Goal: Use online tool/utility: Utilize a website feature to perform a specific function

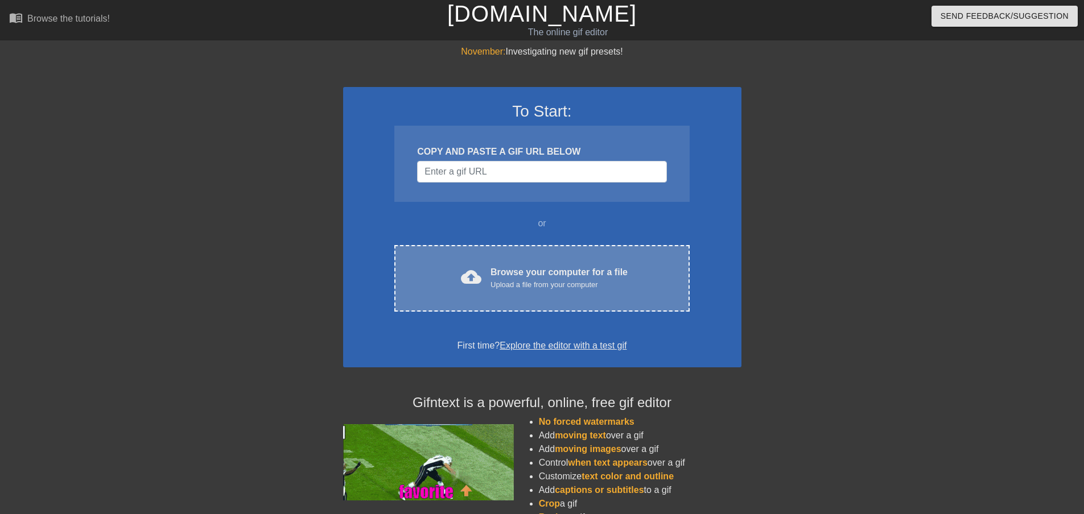
click at [553, 275] on div "Browse your computer for a file Upload a file from your computer" at bounding box center [559, 278] width 137 height 25
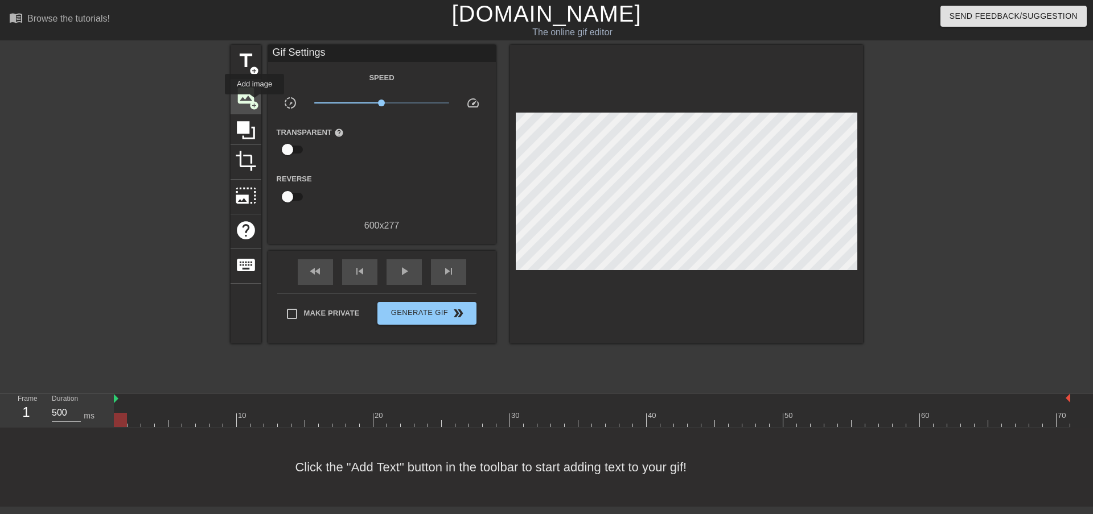
click at [254, 102] on span "add_circle" at bounding box center [254, 106] width 10 height 10
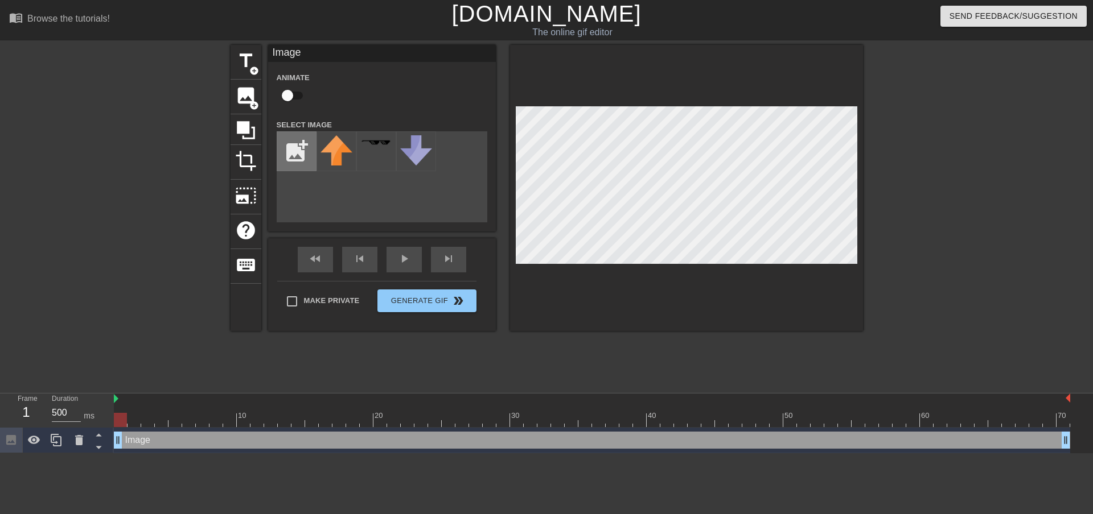
click at [299, 157] on input "file" at bounding box center [296, 151] width 39 height 39
type input "C:\fakepath\qrfawsqeftg.jpg"
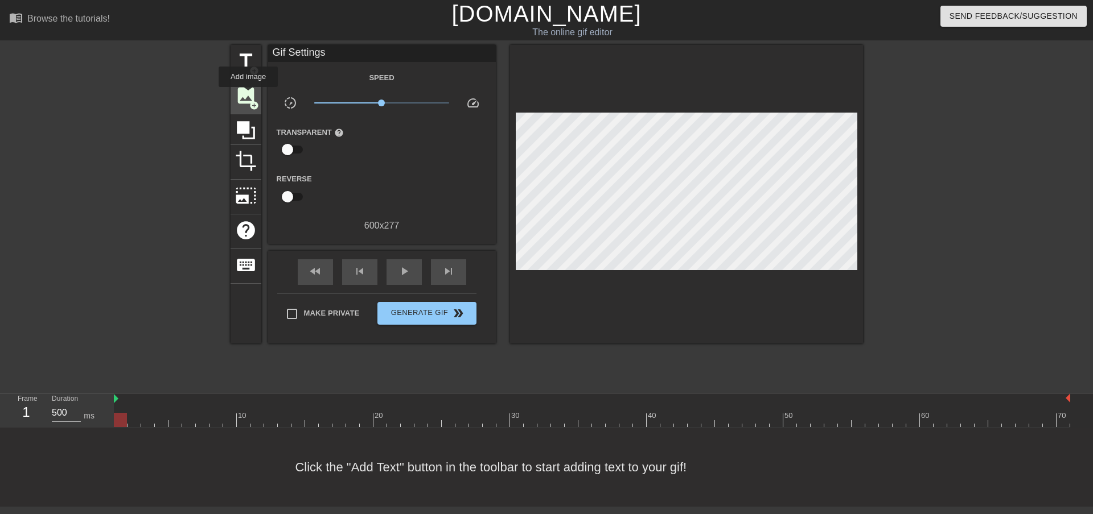
click at [248, 95] on span "image" at bounding box center [246, 96] width 22 height 22
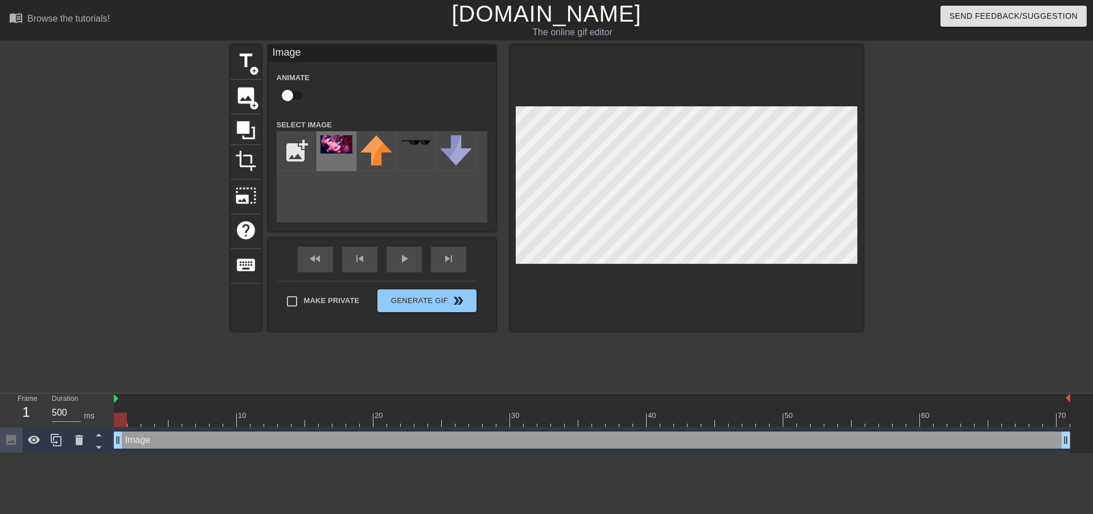
click at [335, 146] on img at bounding box center [336, 144] width 32 height 18
click at [877, 285] on div "title add_circle image add_circle crop photo_size_select_large help keyboard Im…" at bounding box center [546, 215] width 1093 height 341
drag, startPoint x: 502, startPoint y: 139, endPoint x: 922, endPoint y: 162, distance: 420.0
click at [922, 162] on div at bounding box center [961, 215] width 171 height 341
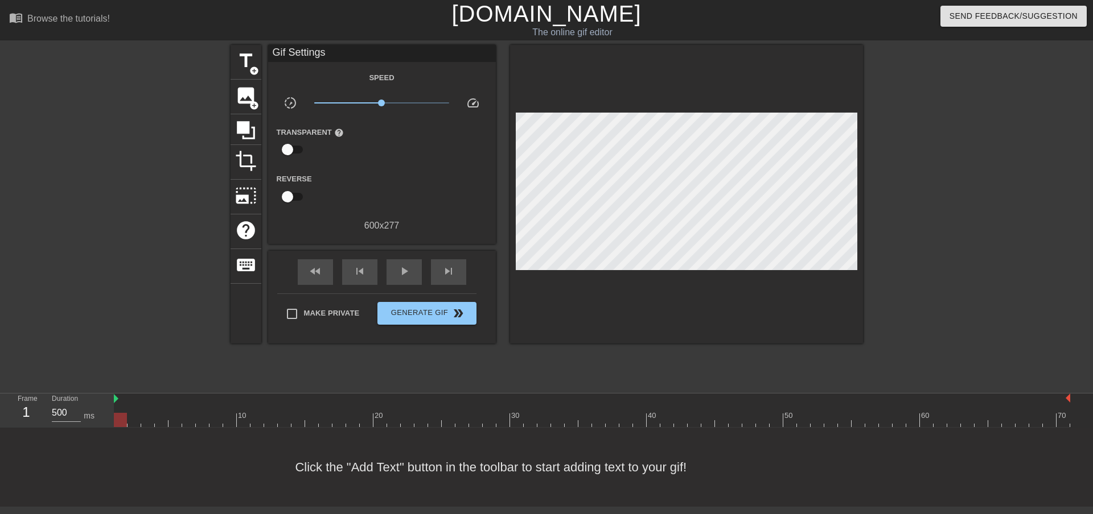
click at [930, 64] on div at bounding box center [961, 215] width 171 height 341
click at [245, 98] on span "image" at bounding box center [246, 96] width 22 height 22
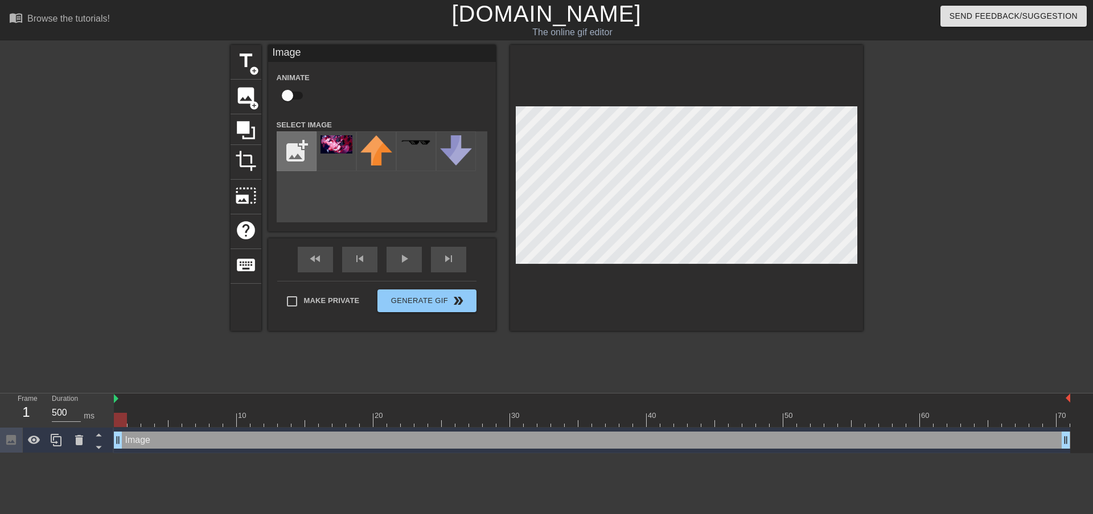
click at [309, 155] on input "file" at bounding box center [296, 151] width 39 height 39
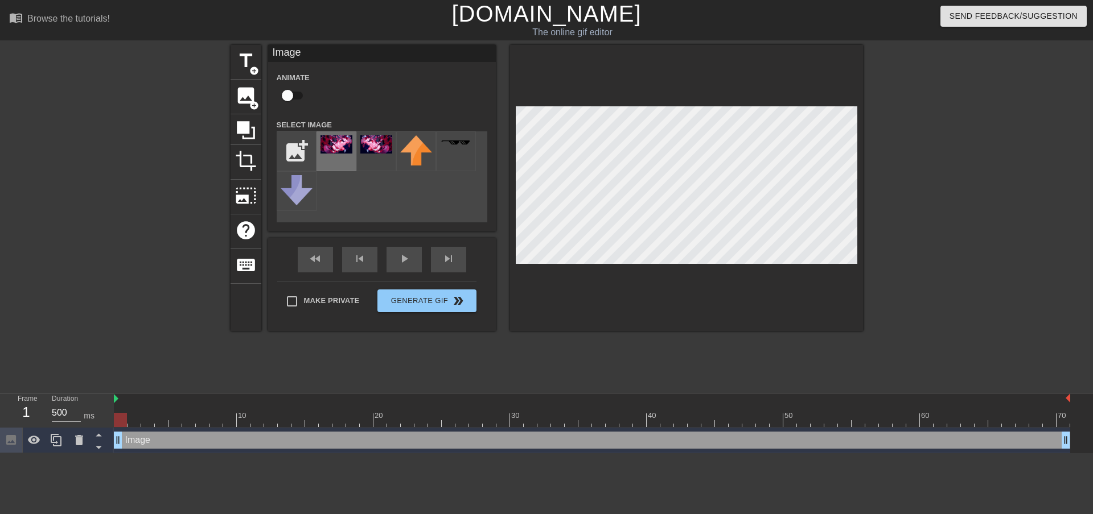
click at [331, 150] on img at bounding box center [336, 144] width 32 height 18
click at [296, 155] on input "file" at bounding box center [296, 151] width 39 height 39
type input "C:\fakepath\aesfrgseg.jpg"
click at [341, 149] on img at bounding box center [336, 143] width 32 height 13
click at [903, 316] on div "title add_circle image add_circle crop photo_size_select_large help keyboard Im…" at bounding box center [546, 215] width 1093 height 341
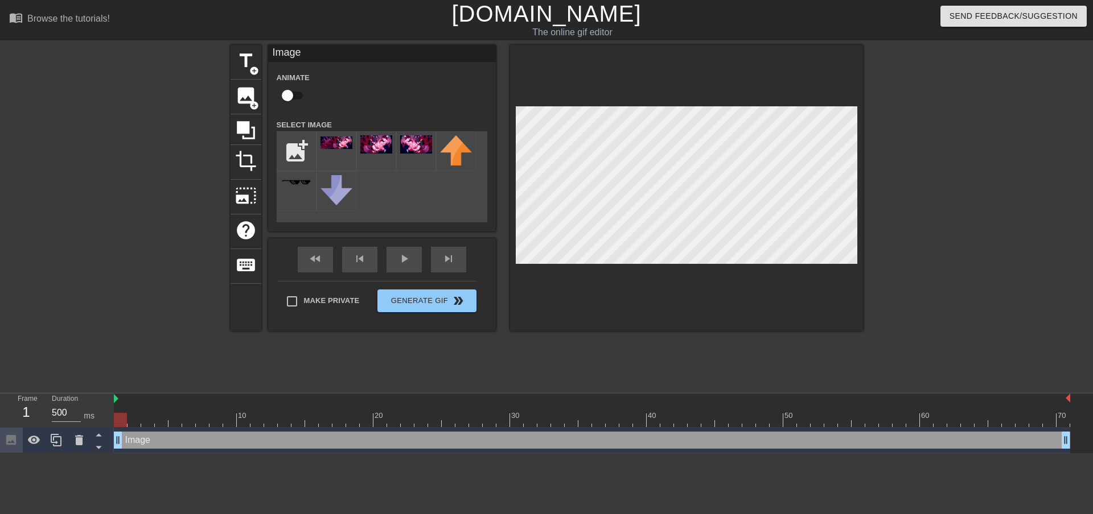
click at [883, 285] on div "title add_circle image add_circle crop photo_size_select_large help keyboard Im…" at bounding box center [546, 215] width 1093 height 341
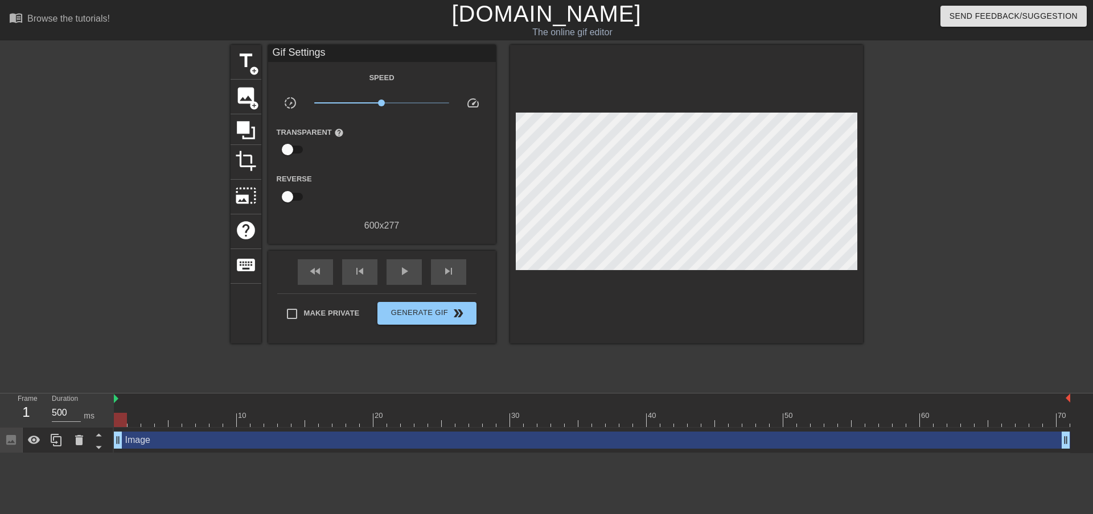
click at [956, 185] on div at bounding box center [961, 215] width 171 height 341
click at [120, 422] on div at bounding box center [120, 420] width 13 height 14
click at [180, 443] on div "Image drag_handle drag_handle" at bounding box center [592, 440] width 956 height 17
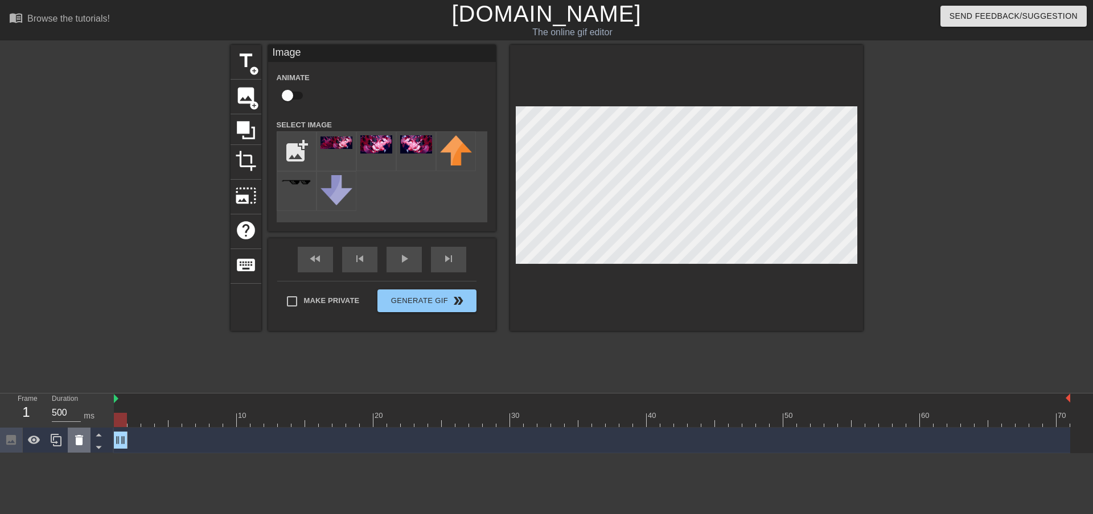
drag, startPoint x: 1068, startPoint y: 438, endPoint x: 85, endPoint y: 444, distance: 983.3
click at [85, 444] on div "Frame 1 Duration 500 ms 10 20 30 40 50 60 70 Image drag_handle drag_handle" at bounding box center [546, 424] width 1093 height 60
drag, startPoint x: 124, startPoint y: 441, endPoint x: 88, endPoint y: 442, distance: 35.9
click at [89, 442] on div "Frame 1 Duration 500 ms 10 20 30 40 50 60 70 Image drag_handle drag_handle" at bounding box center [546, 424] width 1093 height 60
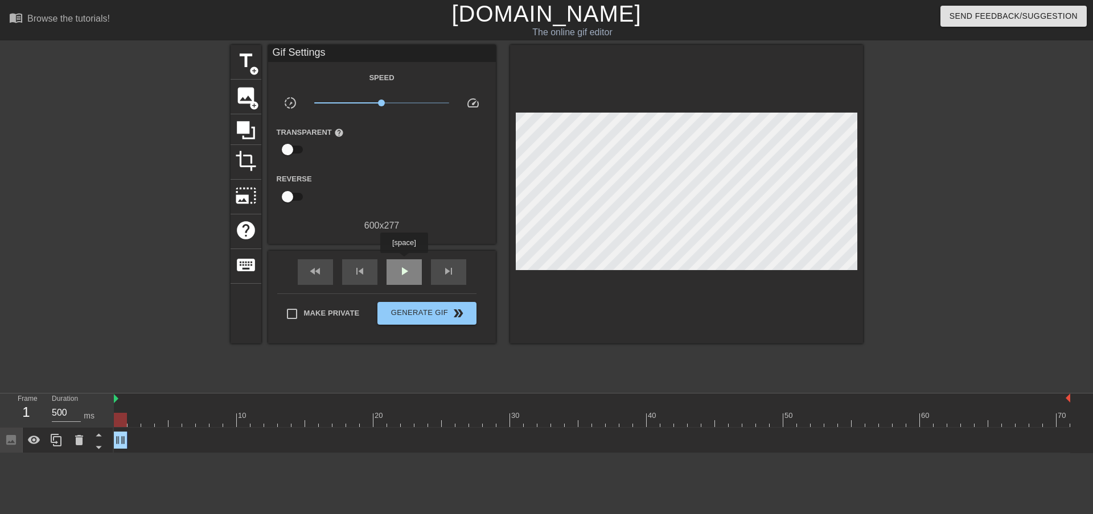
click at [403, 261] on div "play_arrow" at bounding box center [403, 272] width 35 height 26
click at [403, 265] on span "pause" at bounding box center [404, 272] width 14 height 14
drag, startPoint x: 327, startPoint y: 421, endPoint x: 100, endPoint y: 404, distance: 227.1
click at [100, 404] on div "Frame 1 Duration 500 ms 10 20 30 40 50 60 70 Image drag_handle drag_handle" at bounding box center [546, 424] width 1093 height 60
click at [130, 419] on div at bounding box center [133, 420] width 13 height 14
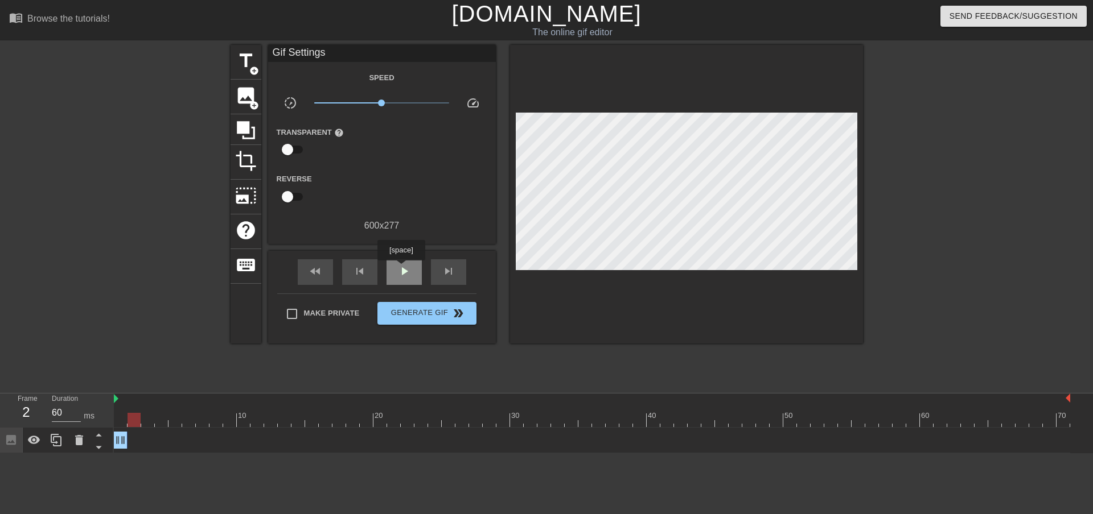
click at [401, 269] on span "play_arrow" at bounding box center [404, 272] width 14 height 14
click at [110, 410] on div "Duration 60 ms" at bounding box center [77, 410] width 68 height 33
click at [116, 410] on div at bounding box center [116, 415] width 2 height 11
click at [399, 270] on span "play_arrow" at bounding box center [404, 272] width 14 height 14
click at [403, 274] on span "pause" at bounding box center [404, 272] width 14 height 14
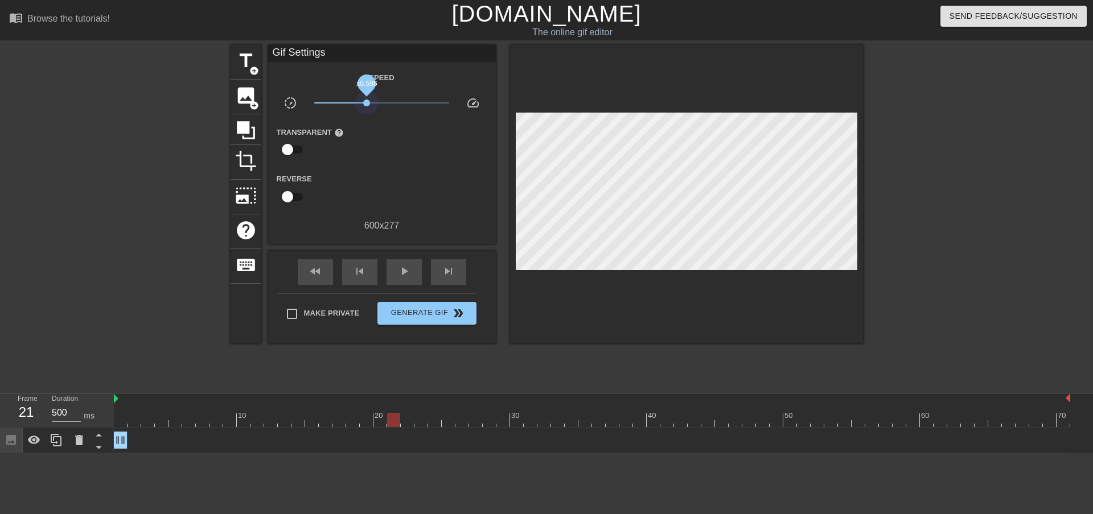
drag, startPoint x: 380, startPoint y: 104, endPoint x: 366, endPoint y: 106, distance: 13.8
click at [366, 106] on span "x0.596" at bounding box center [381, 103] width 135 height 14
drag, startPoint x: 122, startPoint y: 444, endPoint x: 101, endPoint y: 446, distance: 21.1
click at [101, 446] on div "Frame 1 Duration 500 ms 10 20 30 40 50 60 70 Image drag_handle drag_handle" at bounding box center [546, 424] width 1093 height 60
click at [76, 415] on input "499" at bounding box center [66, 413] width 29 height 18
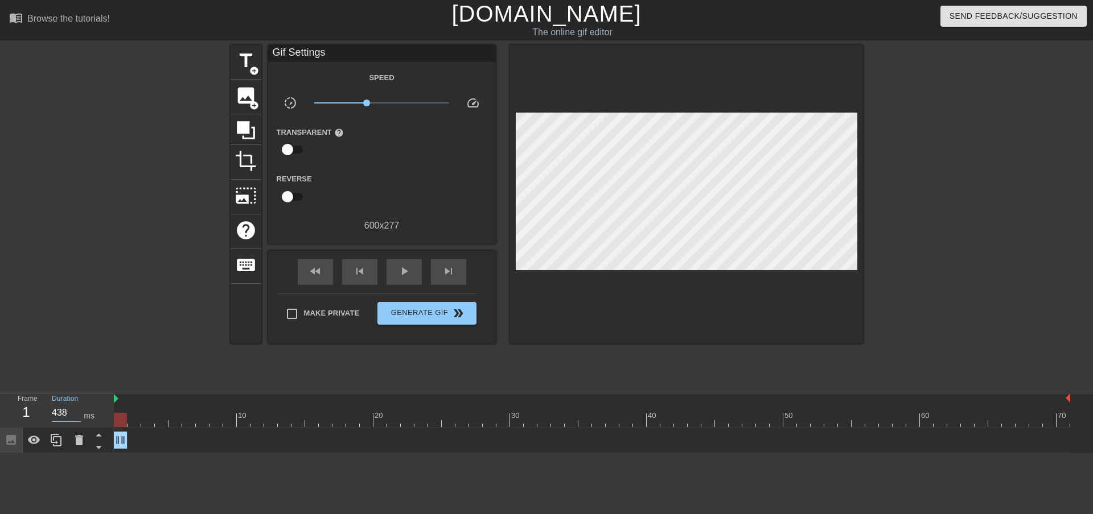
click at [76, 415] on input "438" at bounding box center [66, 413] width 29 height 18
drag, startPoint x: 70, startPoint y: 415, endPoint x: 40, endPoint y: 413, distance: 30.2
click at [40, 413] on div "Frame 1 Duration 438 ms" at bounding box center [60, 410] width 102 height 33
click at [186, 369] on div at bounding box center [131, 215] width 171 height 341
click at [399, 273] on span "play_arrow" at bounding box center [404, 272] width 14 height 14
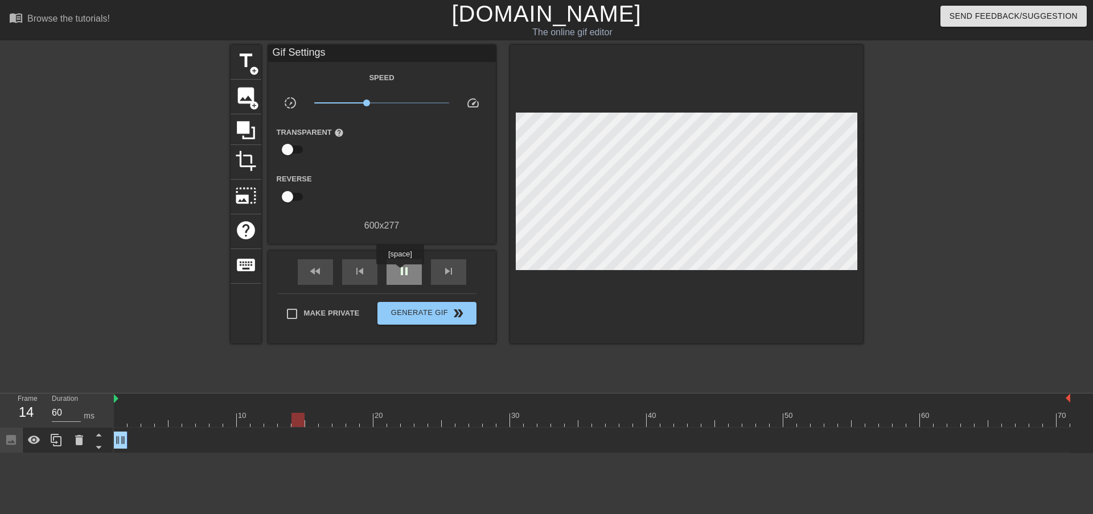
click at [399, 273] on span "pause" at bounding box center [404, 272] width 14 height 14
drag, startPoint x: 304, startPoint y: 422, endPoint x: 118, endPoint y: 396, distance: 187.8
click at [94, 409] on div "Frame 1 Duration 1 ms 10 20 30 40 50 60 70 Image drag_handle drag_handle" at bounding box center [546, 424] width 1093 height 60
click at [397, 275] on span "play_arrow" at bounding box center [404, 272] width 14 height 14
click at [144, 446] on div "Image drag_handle drag_handle" at bounding box center [592, 440] width 956 height 17
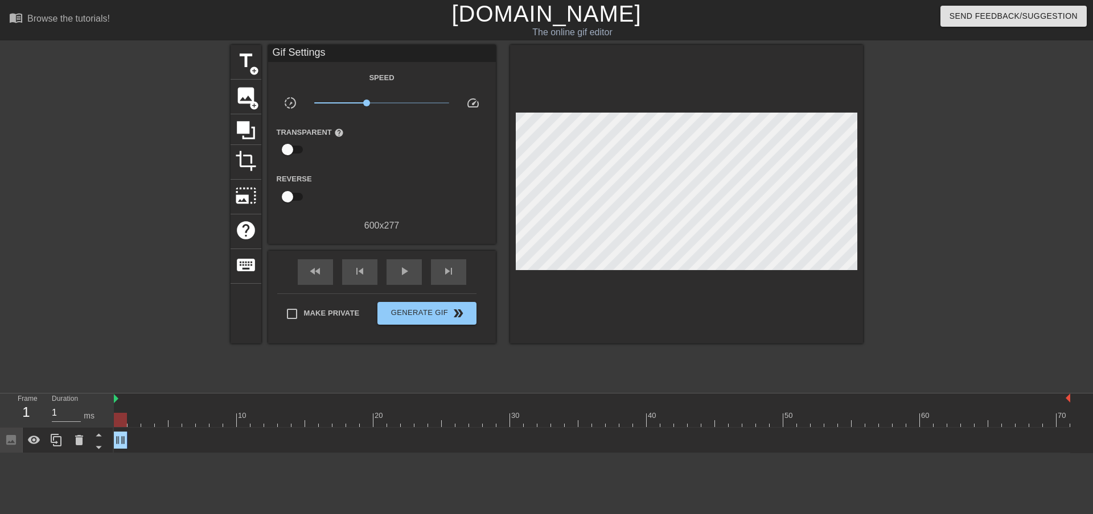
drag, startPoint x: 449, startPoint y: 416, endPoint x: 122, endPoint y: 423, distance: 327.3
click at [122, 423] on div at bounding box center [592, 420] width 956 height 14
drag, startPoint x: 120, startPoint y: 423, endPoint x: 139, endPoint y: 426, distance: 19.0
click at [139, 426] on div at bounding box center [133, 420] width 13 height 14
drag, startPoint x: 114, startPoint y: 398, endPoint x: 126, endPoint y: 398, distance: 11.9
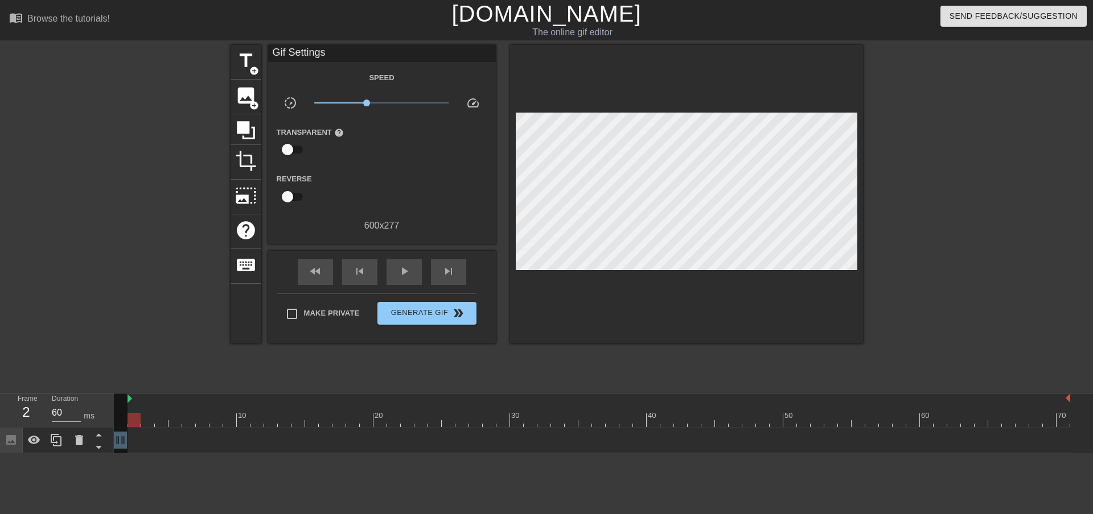
click at [126, 398] on div "10 20 30 40 50 60 70" at bounding box center [592, 411] width 956 height 34
click at [159, 401] on div at bounding box center [598, 399] width 942 height 11
click at [118, 443] on div at bounding box center [121, 425] width 14 height 62
click at [123, 417] on div at bounding box center [121, 425] width 14 height 62
click at [397, 270] on span "play_arrow" at bounding box center [404, 272] width 14 height 14
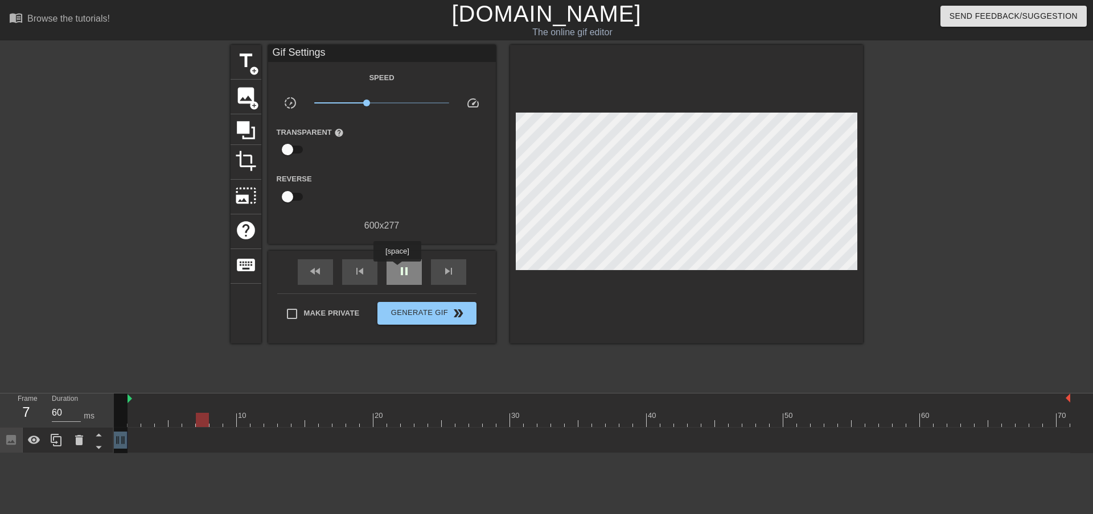
click at [397, 270] on span "pause" at bounding box center [404, 272] width 14 height 14
drag, startPoint x: 197, startPoint y: 414, endPoint x: 109, endPoint y: 417, distance: 88.2
click at [109, 417] on div "Frame 2 Duration 60 ms 10 20 30 40 50 60 70 Image drag_handle drag_handle" at bounding box center [546, 424] width 1093 height 60
drag, startPoint x: 129, startPoint y: 397, endPoint x: 110, endPoint y: 399, distance: 18.3
click at [110, 399] on div "Frame 2 Duration 60 ms 10 20 30 40 50 60 70 Image drag_handle drag_handle" at bounding box center [546, 424] width 1093 height 60
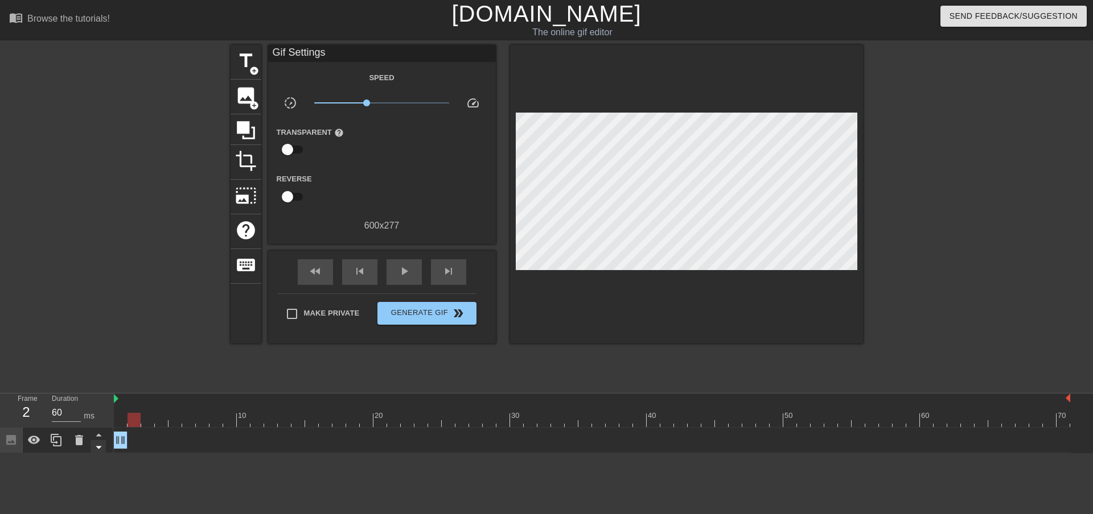
click at [100, 444] on icon at bounding box center [99, 447] width 14 height 14
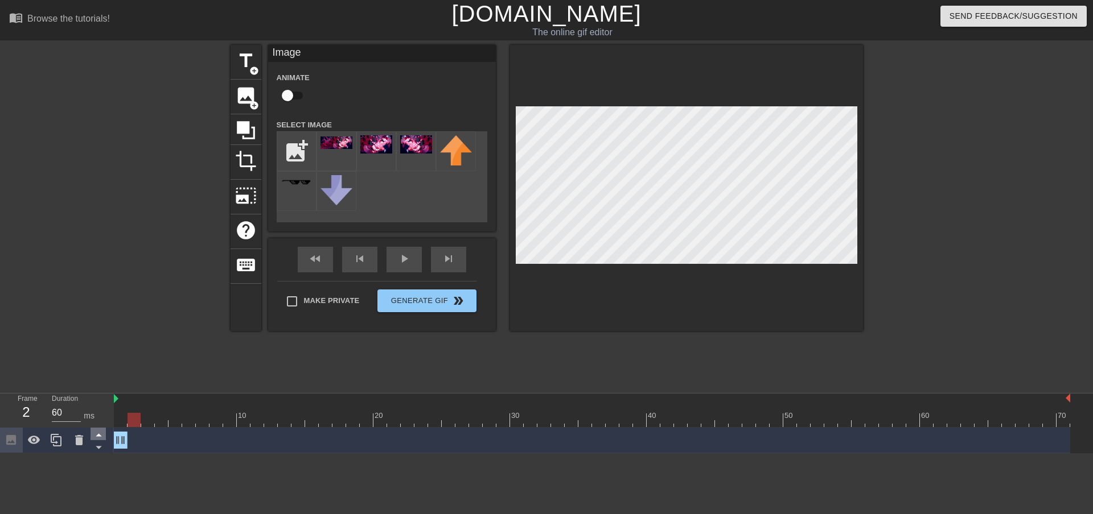
click at [96, 434] on icon at bounding box center [99, 435] width 14 height 14
click at [97, 437] on icon at bounding box center [99, 435] width 6 height 3
click at [98, 448] on icon at bounding box center [99, 448] width 6 height 3
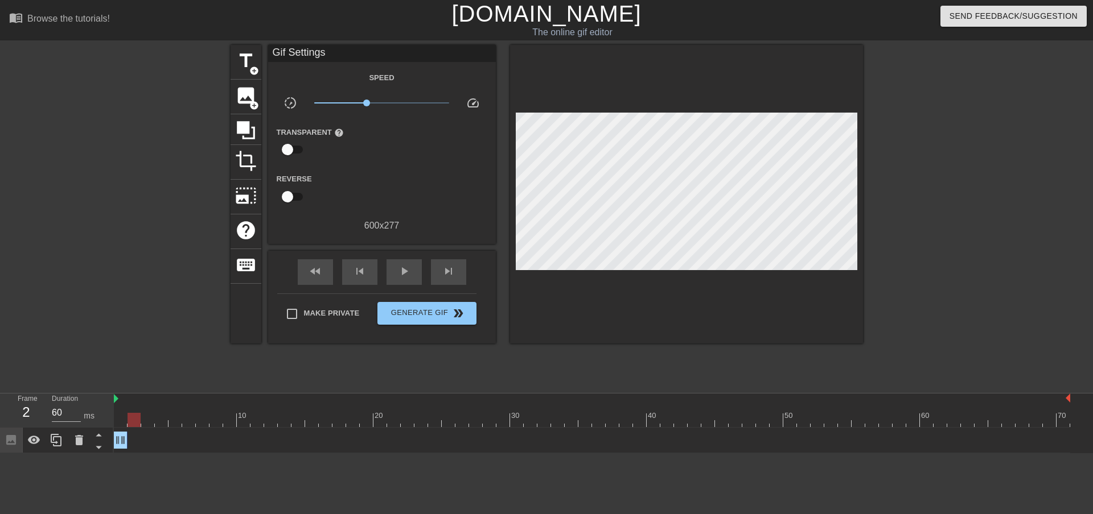
drag, startPoint x: 149, startPoint y: 442, endPoint x: 159, endPoint y: 443, distance: 10.8
click at [176, 443] on div "Image drag_handle drag_handle" at bounding box center [592, 440] width 956 height 17
click at [27, 415] on div "2" at bounding box center [26, 412] width 17 height 20
type input "1"
drag, startPoint x: 130, startPoint y: 424, endPoint x: 103, endPoint y: 423, distance: 26.8
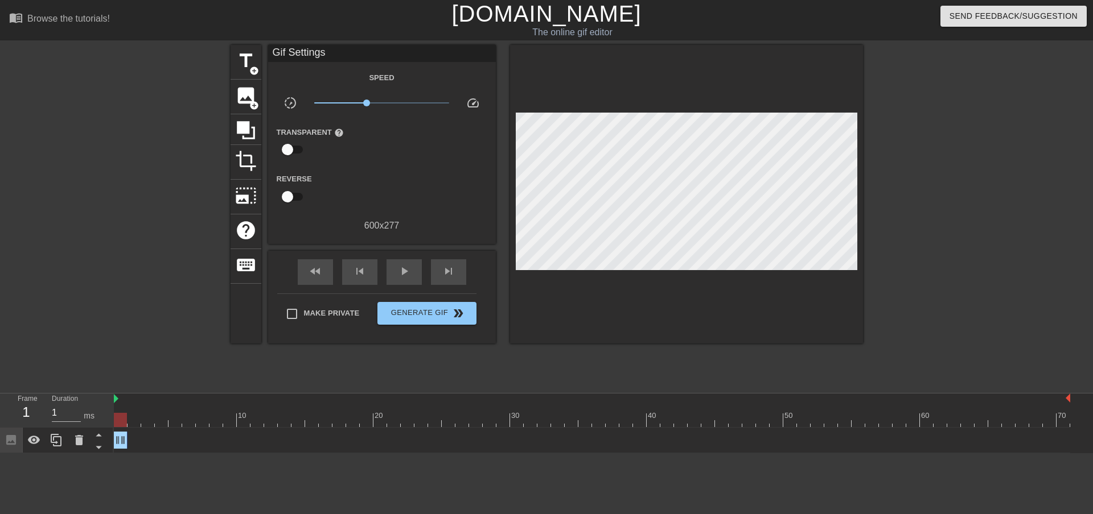
click at [103, 423] on div "Frame 1 Duration 1 ms 10 20 30 40 50 60 70 Image drag_handle drag_handle" at bounding box center [546, 424] width 1093 height 60
click at [401, 316] on span "Generate Gif double_arrow" at bounding box center [426, 314] width 89 height 14
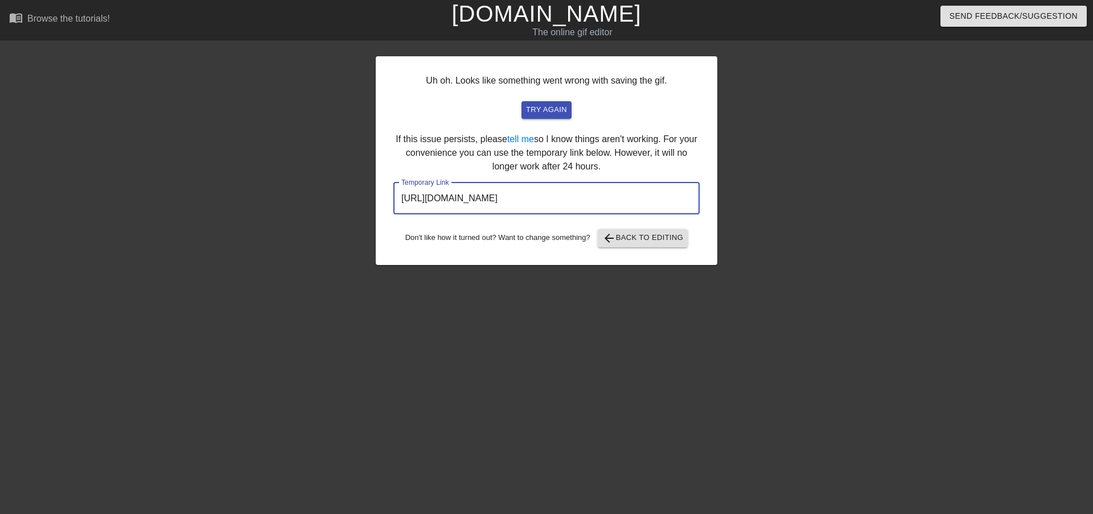
drag, startPoint x: 634, startPoint y: 200, endPoint x: 354, endPoint y: 203, distance: 280.5
click at [354, 203] on div "Uh oh. Looks like something went wrong with saving the gif. try again If this i…" at bounding box center [546, 215] width 1093 height 341
click at [842, 168] on div at bounding box center [816, 215] width 171 height 341
click at [660, 199] on input "[URL][DOMAIN_NAME]" at bounding box center [546, 199] width 306 height 32
drag, startPoint x: 660, startPoint y: 199, endPoint x: 356, endPoint y: 195, distance: 303.9
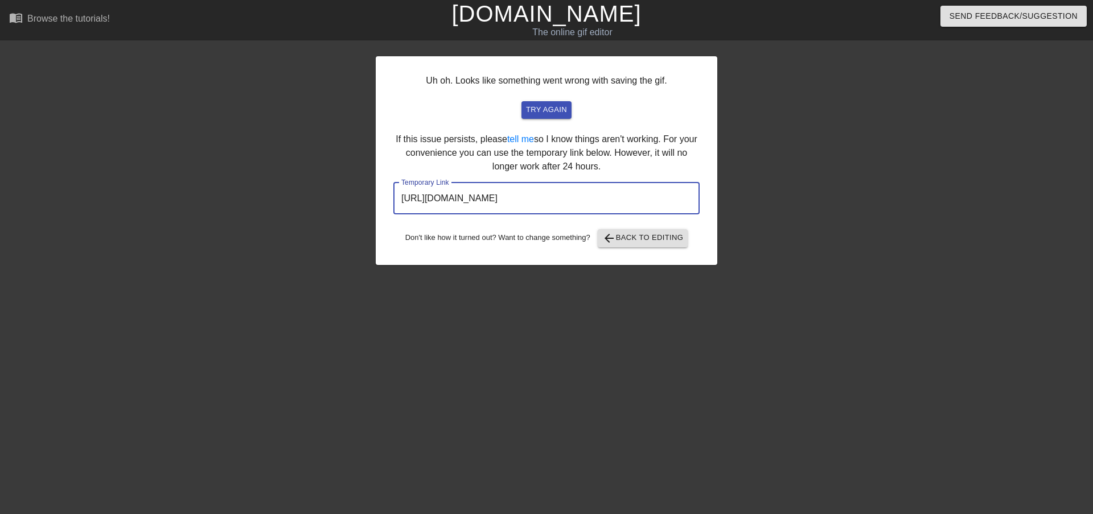
click at [356, 195] on div "Uh oh. Looks like something went wrong with saving the gif. try again If this i…" at bounding box center [546, 215] width 1093 height 341
click at [537, 14] on link "[DOMAIN_NAME]" at bounding box center [545, 13] width 189 height 25
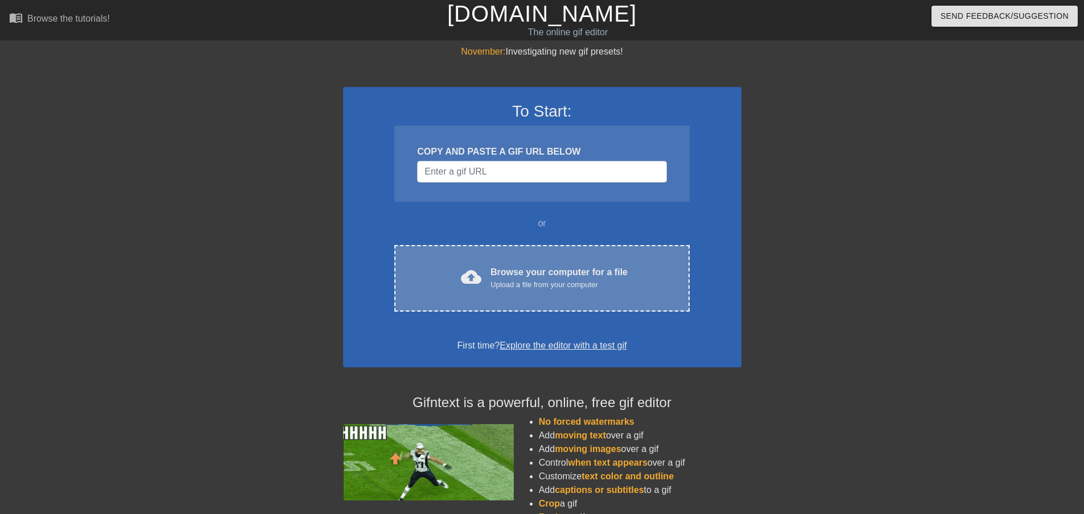
click at [581, 262] on div "cloud_upload Browse your computer for a file Upload a file from your computer C…" at bounding box center [541, 278] width 295 height 67
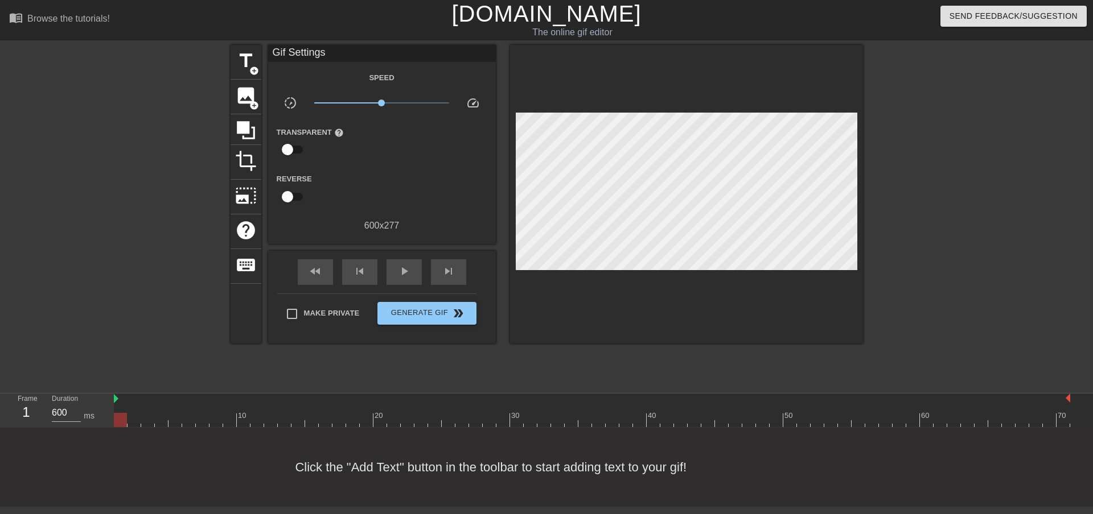
click at [355, 359] on div "title add_circle image add_circle crop photo_size_select_large help keyboard Gi…" at bounding box center [546, 215] width 632 height 341
click at [140, 175] on div at bounding box center [131, 215] width 171 height 341
drag, startPoint x: 245, startPoint y: 191, endPoint x: 201, endPoint y: 162, distance: 52.7
click at [201, 162] on div "title add_circle image add_circle crop photo_size_select_large help keyboard Gi…" at bounding box center [546, 215] width 1093 height 341
click at [250, 101] on span "add_circle" at bounding box center [254, 106] width 10 height 10
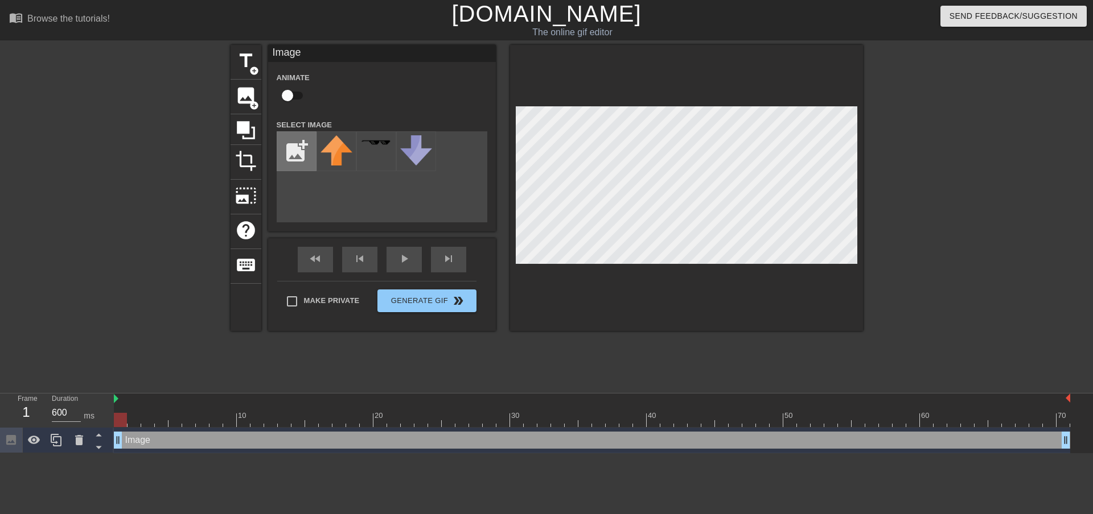
click at [284, 146] on input "file" at bounding box center [296, 151] width 39 height 39
type input "C:\fakepath\aesfrgseg.jpg"
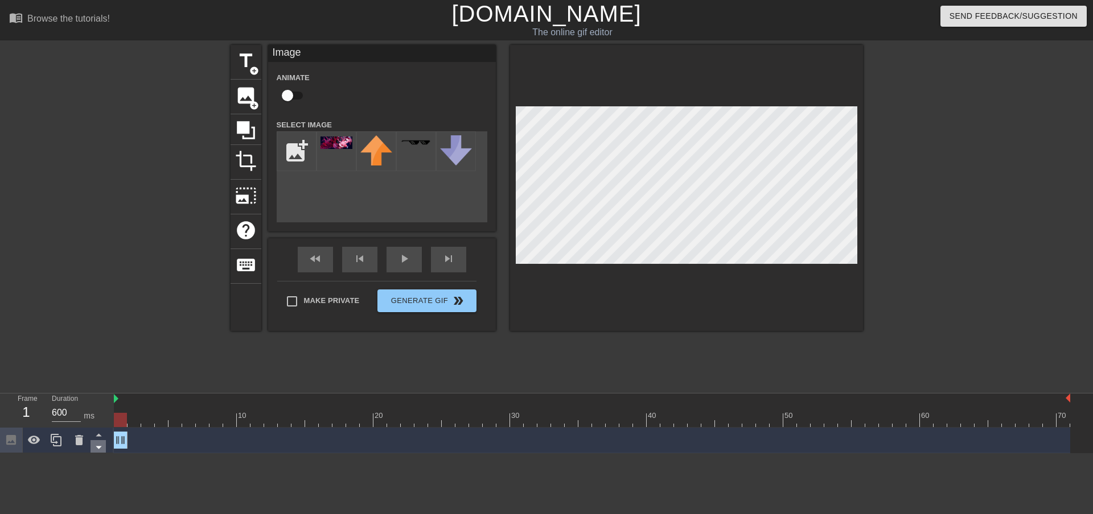
drag, startPoint x: 1065, startPoint y: 442, endPoint x: 96, endPoint y: 449, distance: 969.1
click at [96, 449] on div "Frame 1 Duration 600 ms 10 20 30 40 50 60 70 Image drag_handle drag_handle" at bounding box center [546, 424] width 1093 height 60
drag, startPoint x: 68, startPoint y: 411, endPoint x: 39, endPoint y: 411, distance: 29.0
click at [39, 411] on div "Frame 1 Duration 600 ms" at bounding box center [60, 410] width 102 height 33
click at [244, 315] on div "title add_circle image add_circle crop photo_size_select_large help keyboard" at bounding box center [245, 188] width 31 height 286
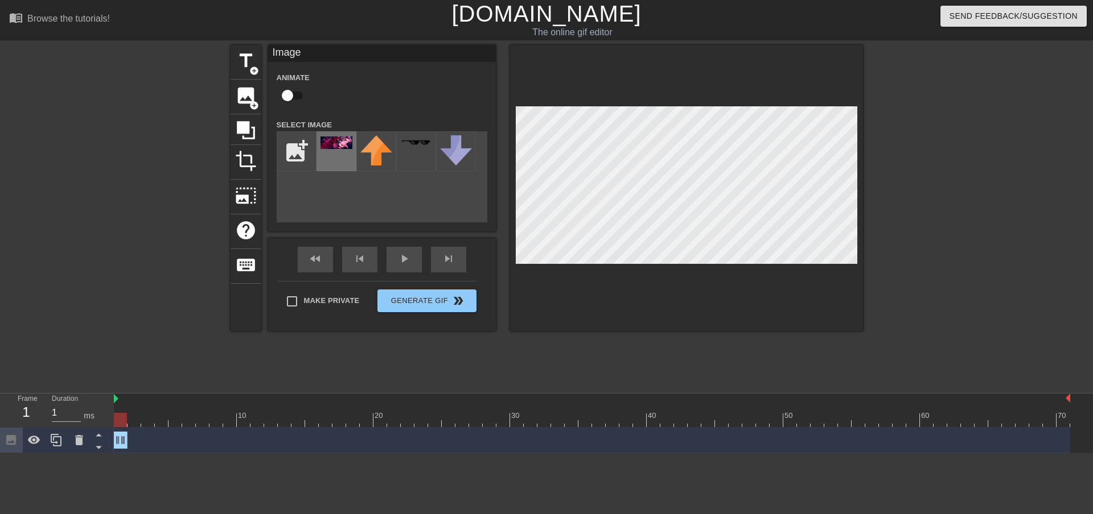
click at [331, 148] on img at bounding box center [336, 143] width 32 height 13
click at [860, 234] on div at bounding box center [686, 188] width 353 height 286
click at [903, 227] on div at bounding box center [961, 215] width 171 height 341
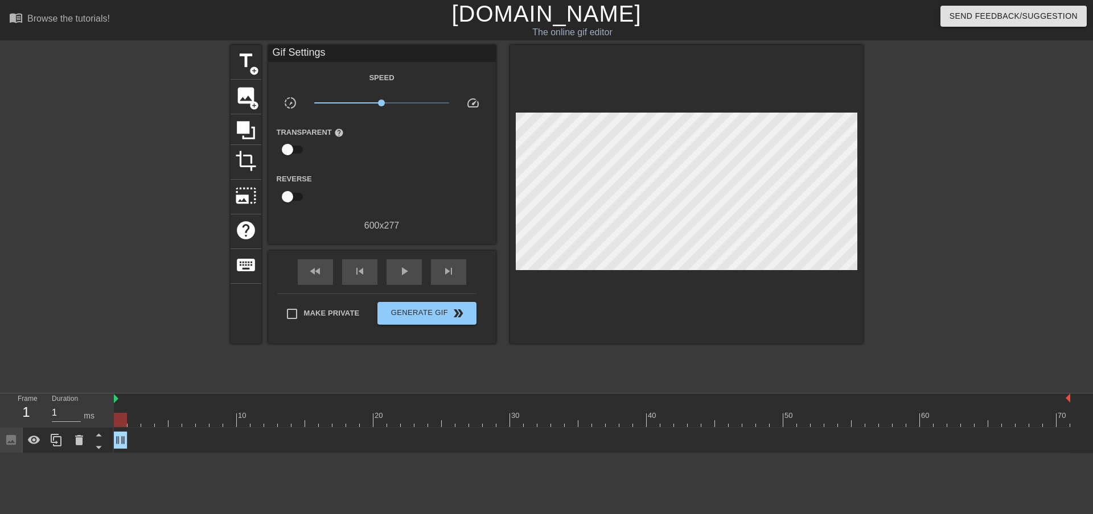
click at [977, 190] on div at bounding box center [961, 215] width 171 height 341
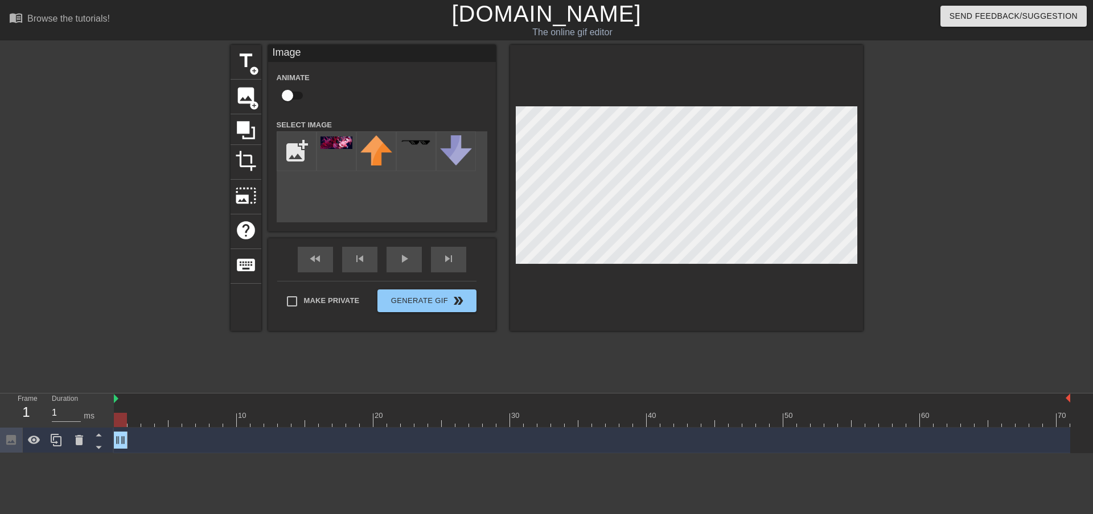
click at [996, 173] on div at bounding box center [961, 215] width 171 height 341
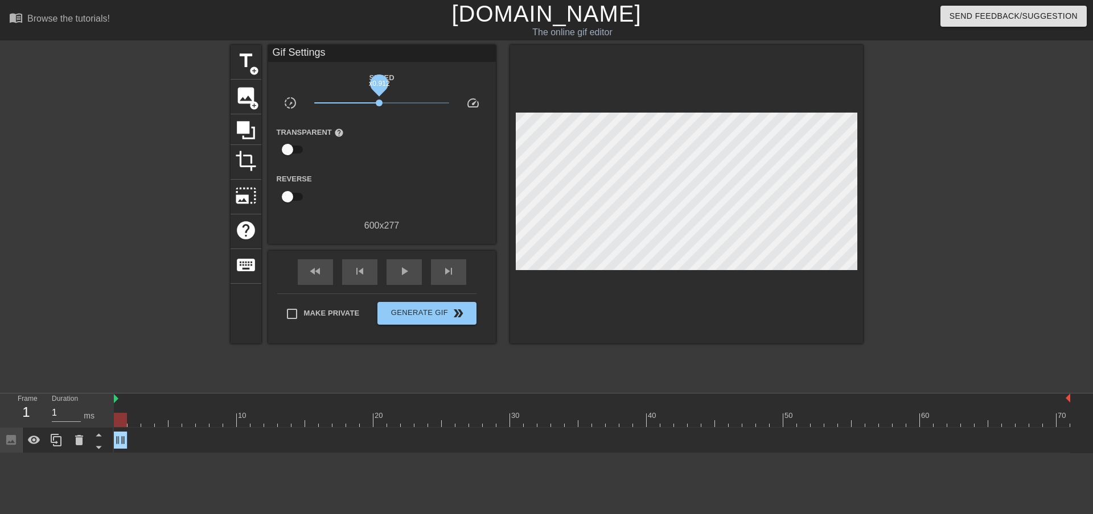
click at [379, 102] on span "x0.912" at bounding box center [379, 103] width 7 height 7
click at [413, 277] on div "play_arrow" at bounding box center [403, 272] width 35 height 26
click at [378, 102] on span "x0.902" at bounding box center [378, 103] width 7 height 7
type input "600"
click at [443, 312] on span "Generate Gif double_arrow" at bounding box center [426, 314] width 89 height 14
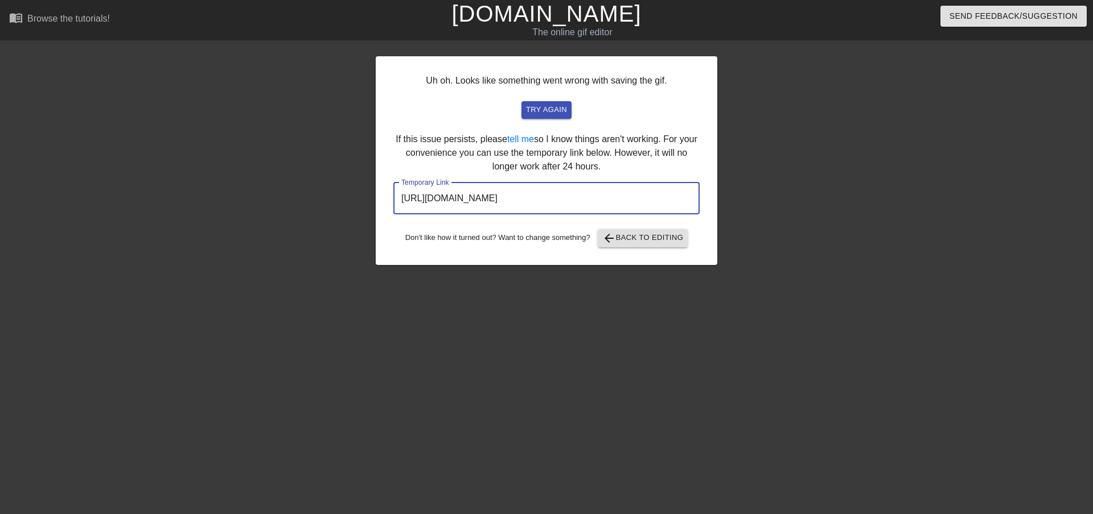
drag, startPoint x: 661, startPoint y: 199, endPoint x: 337, endPoint y: 219, distance: 324.4
click at [337, 219] on div "Uh oh. Looks like something went wrong with saving the gif. try again If this i…" at bounding box center [546, 215] width 1093 height 341
click at [529, 18] on link "[DOMAIN_NAME]" at bounding box center [545, 13] width 189 height 25
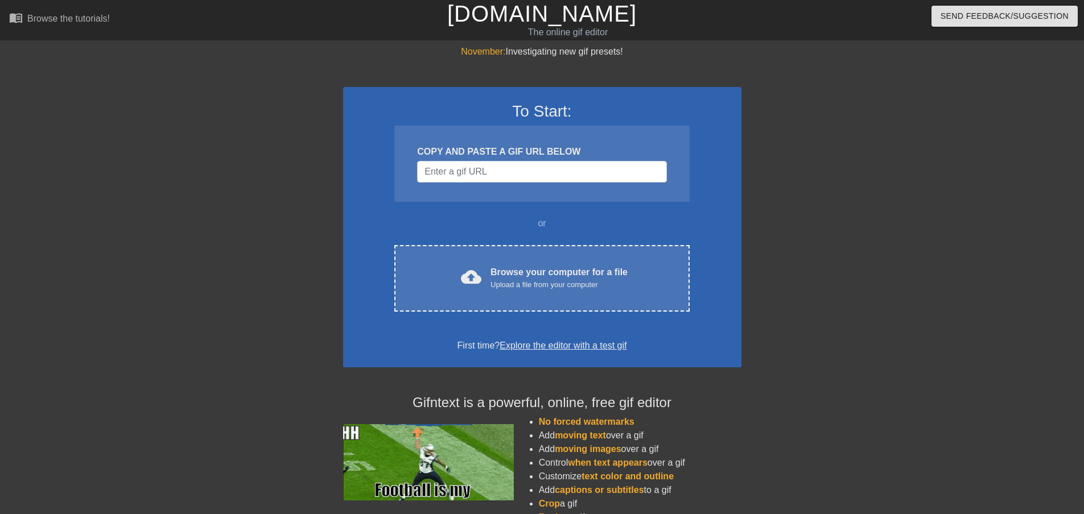
click at [1036, 175] on div "November: Investigating new gif presets! To Start: COPY AND PASTE A GIF URL BEL…" at bounding box center [542, 323] width 1084 height 557
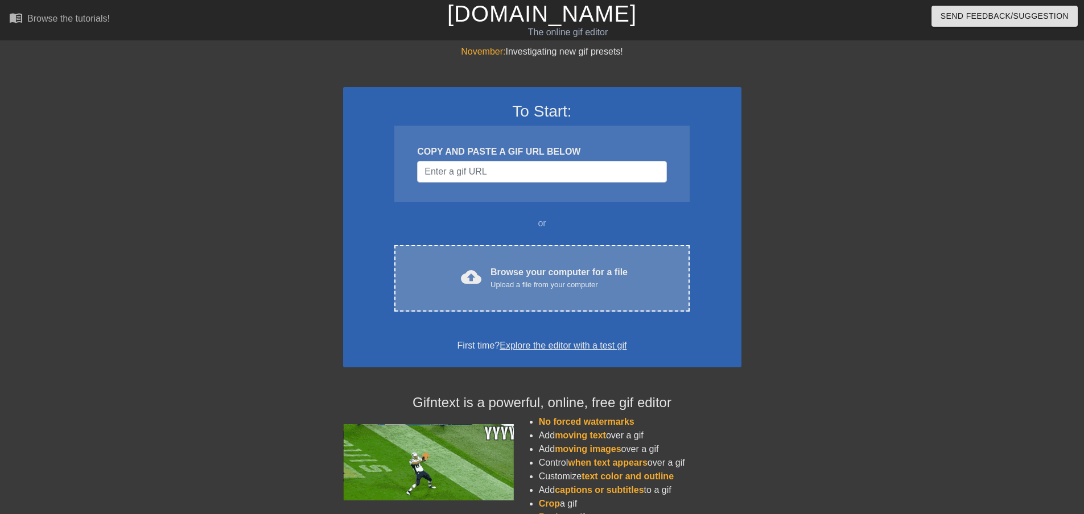
click at [454, 284] on div "cloud_upload Browse your computer for a file Upload a file from your computer" at bounding box center [541, 279] width 247 height 26
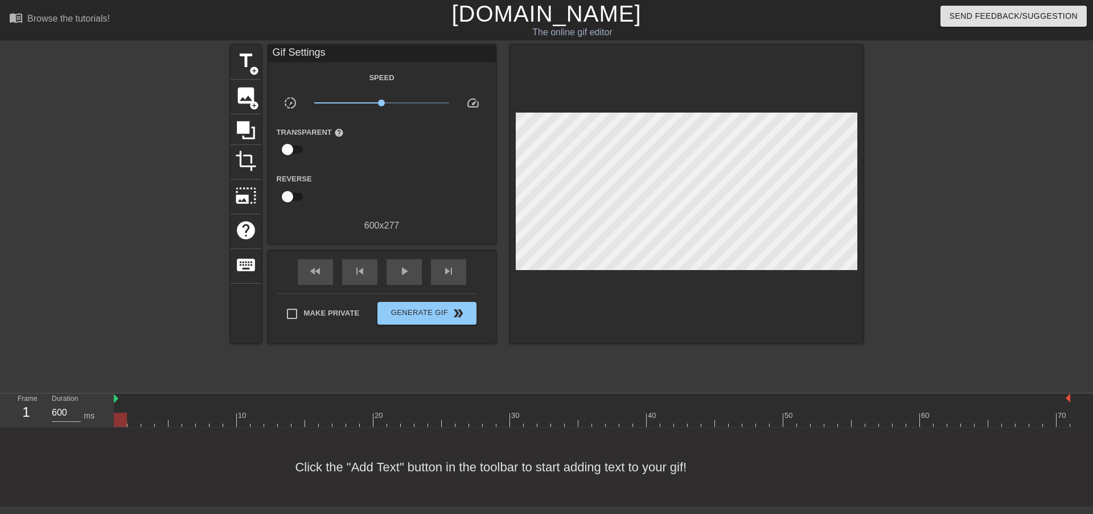
click at [102, 224] on div at bounding box center [131, 215] width 171 height 341
click at [251, 102] on span "add_circle" at bounding box center [254, 106] width 10 height 10
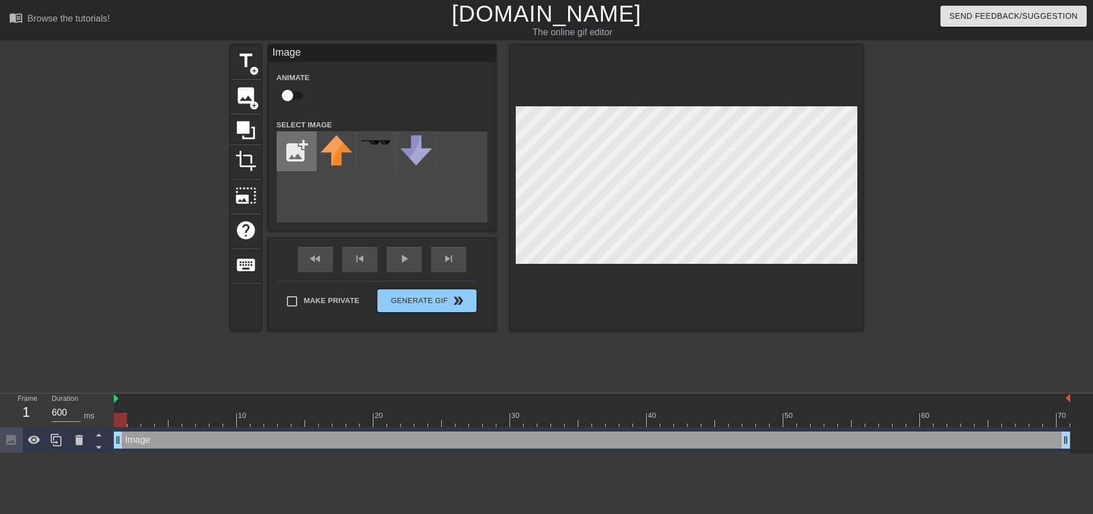
click at [300, 150] on input "file" at bounding box center [296, 151] width 39 height 39
type input "C:\fakepath\wsdeaqsd.jpg"
click at [338, 146] on img at bounding box center [336, 142] width 32 height 14
click at [873, 254] on div "title add_circle image add_circle crop photo_size_select_large help keyboard Im…" at bounding box center [546, 215] width 1093 height 341
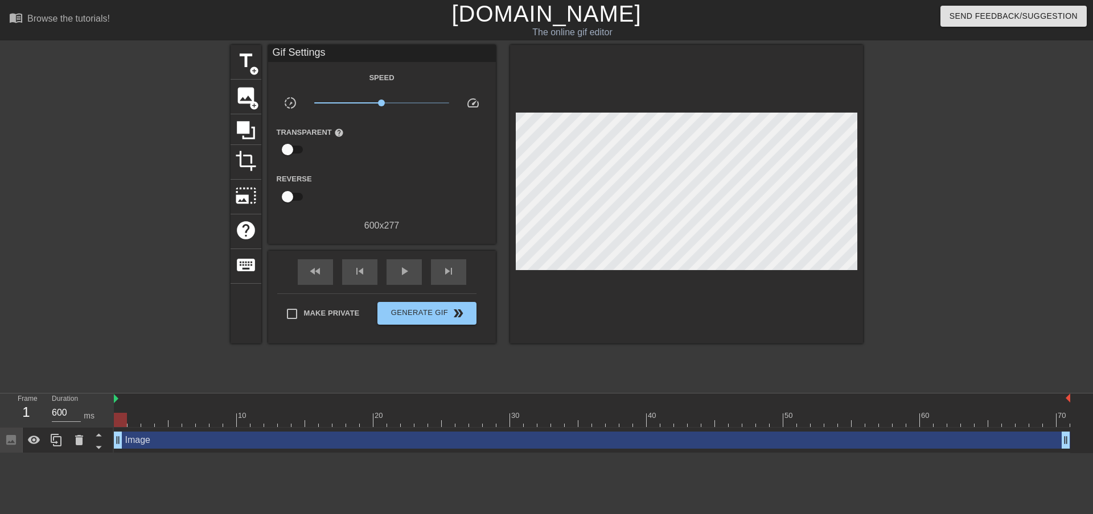
click at [930, 206] on div at bounding box center [961, 215] width 171 height 341
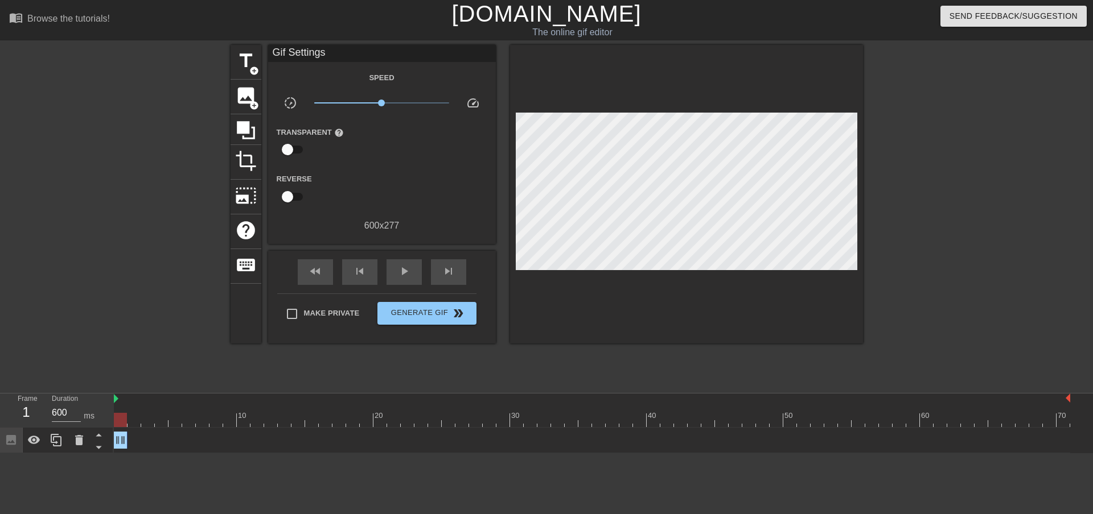
drag, startPoint x: 1065, startPoint y: 445, endPoint x: 91, endPoint y: 427, distance: 973.8
click at [112, 446] on div "Frame 1 Duration 600 ms 10 20 30 40 50 60 70 Image drag_handle drag_handle" at bounding box center [546, 424] width 1093 height 60
drag, startPoint x: 75, startPoint y: 414, endPoint x: 51, endPoint y: 414, distance: 23.3
click at [52, 414] on input "594" at bounding box center [66, 413] width 29 height 18
drag, startPoint x: 67, startPoint y: 412, endPoint x: 37, endPoint y: 415, distance: 30.3
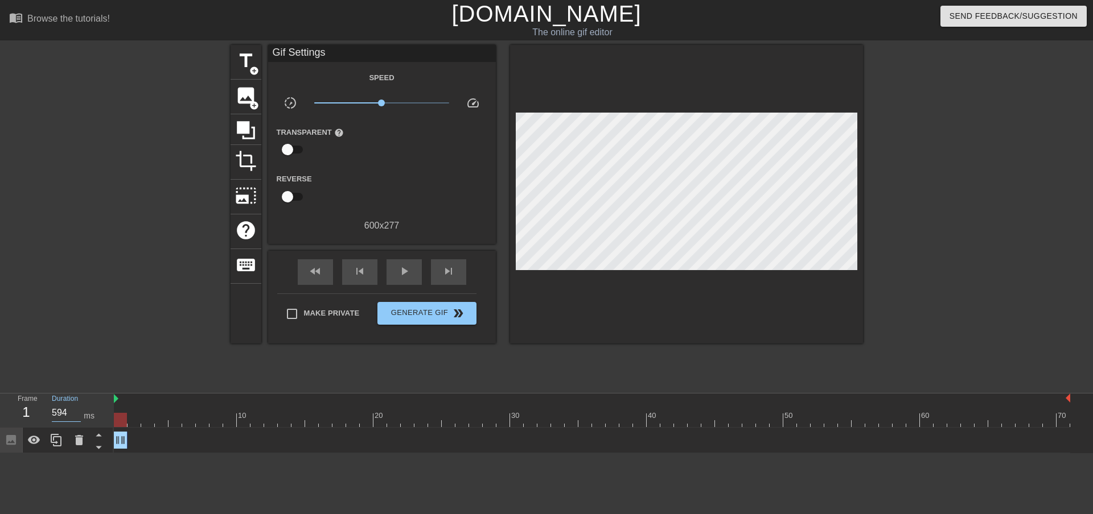
click at [37, 415] on div "Frame 1 Duration 594 ms" at bounding box center [60, 410] width 102 height 33
type input "1"
click at [118, 363] on div at bounding box center [131, 215] width 171 height 341
click at [378, 103] on span "x0.902" at bounding box center [378, 103] width 7 height 7
click at [410, 313] on span "Generate Gif double_arrow" at bounding box center [426, 314] width 89 height 14
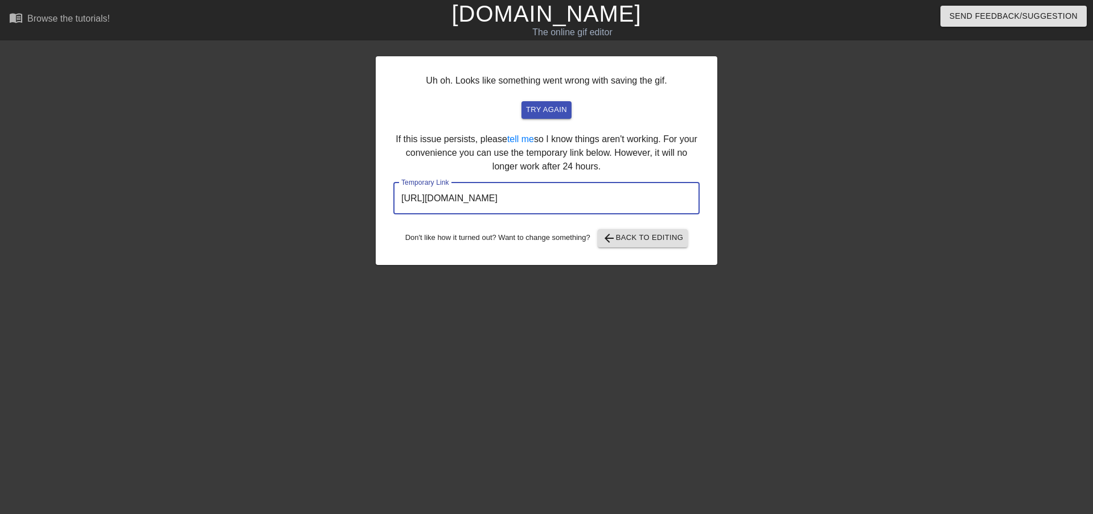
click at [652, 203] on input "https://www.gifntext.com/temp_generations/GFwJkCWu.gif" at bounding box center [546, 199] width 306 height 32
